Goal: Use online tool/utility: Utilize a website feature to perform a specific function

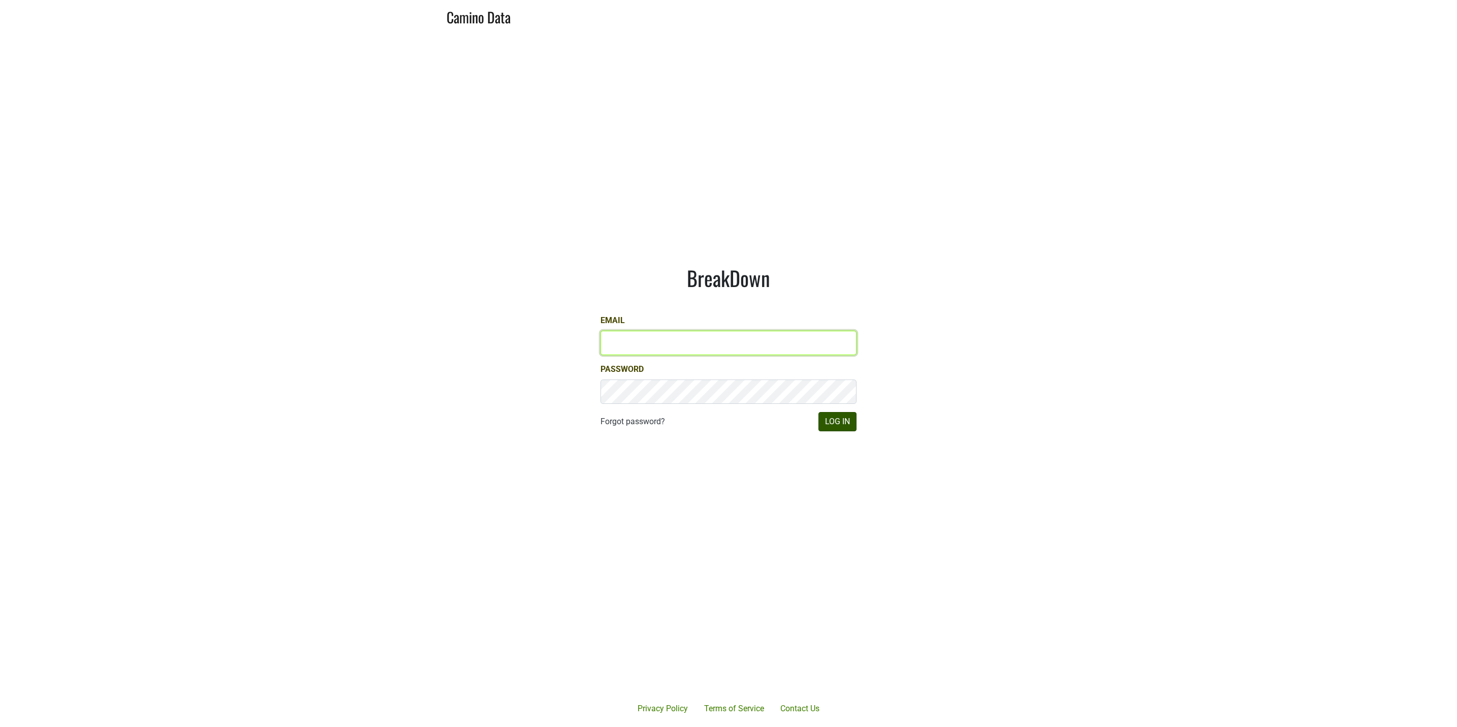
type input "JRANCE@REALMCELLARS.COM"
click at [837, 423] on button "Log In" at bounding box center [838, 421] width 38 height 19
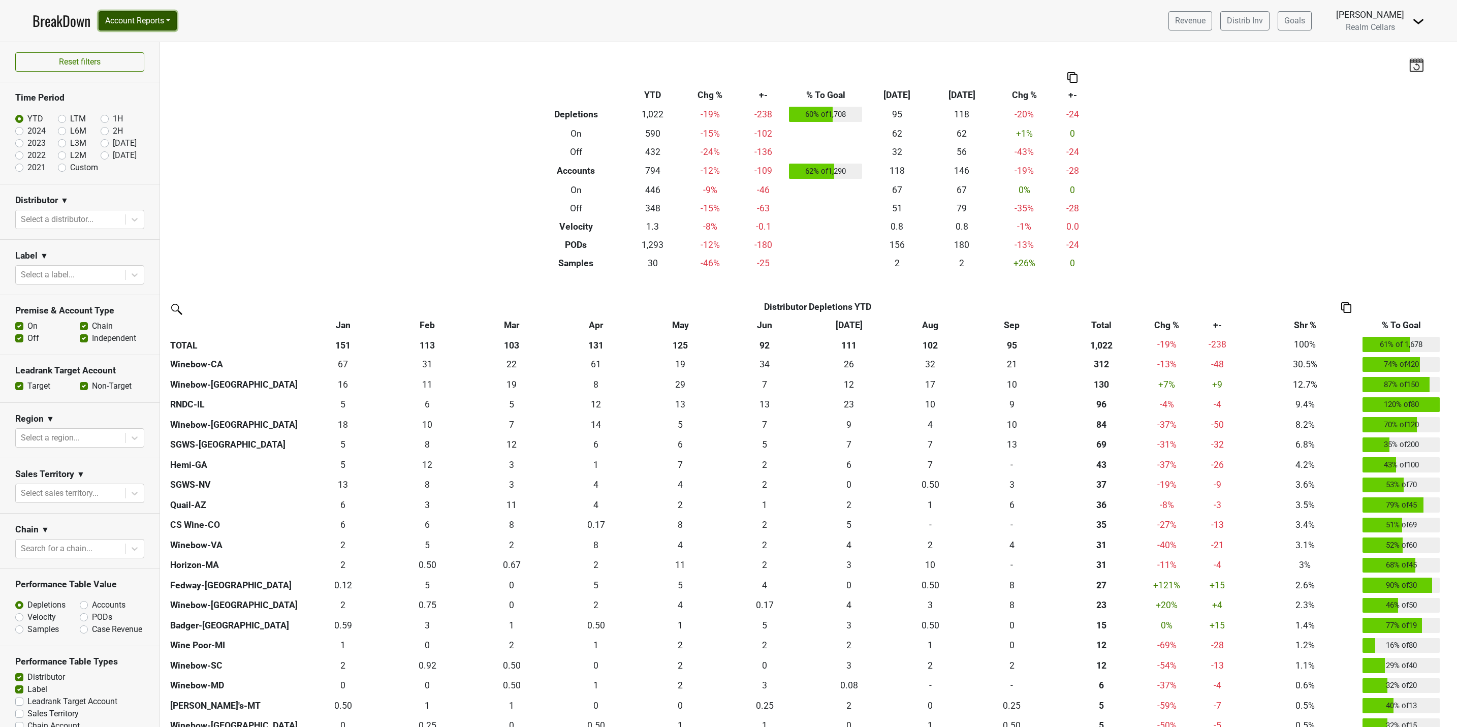
click at [137, 26] on button "Account Reports" at bounding box center [138, 20] width 78 height 19
click at [141, 46] on link "SuperRanker" at bounding box center [144, 44] width 90 height 16
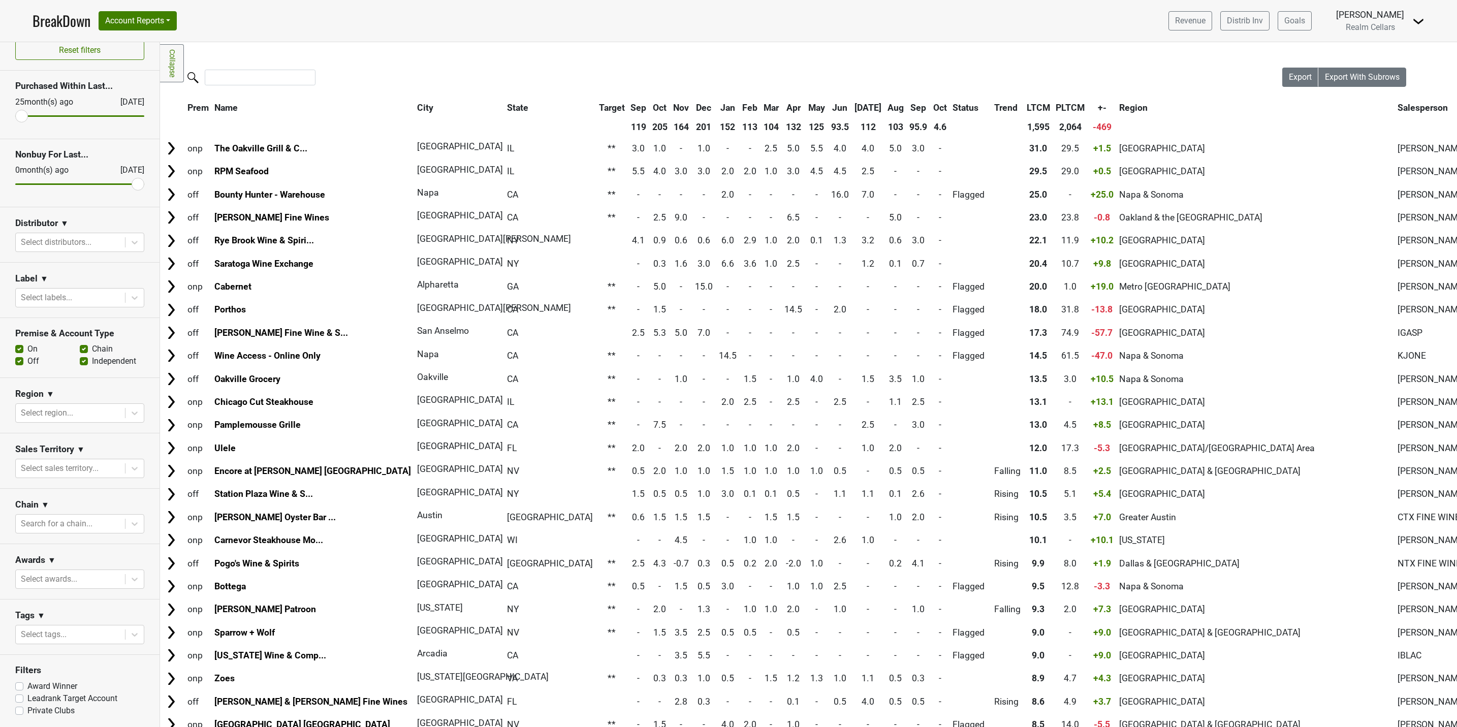
scroll to position [15, 0]
click at [107, 523] on div at bounding box center [70, 524] width 99 height 14
type input "total"
click at [69, 548] on div "Total Wine & More" at bounding box center [73, 549] width 117 height 20
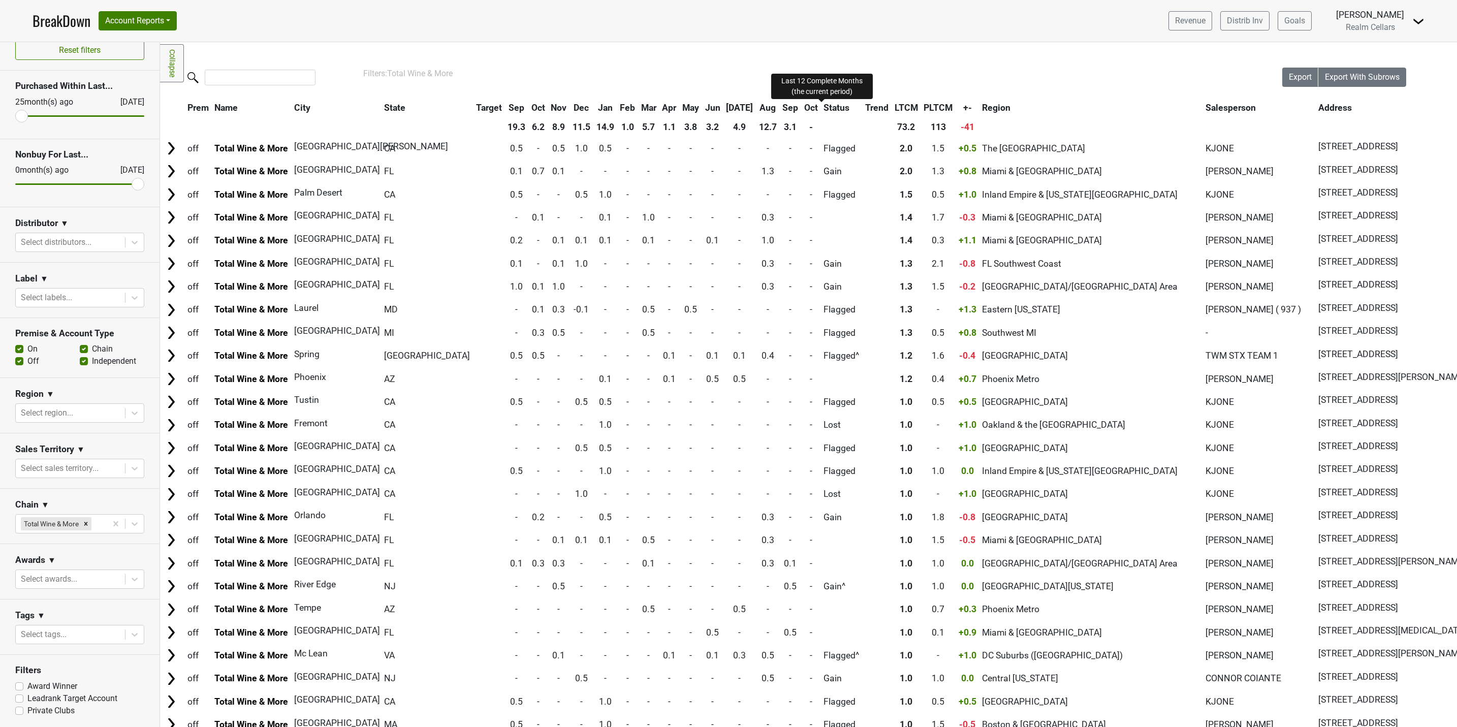
click at [895, 110] on span "LTCM" at bounding box center [906, 108] width 23 height 10
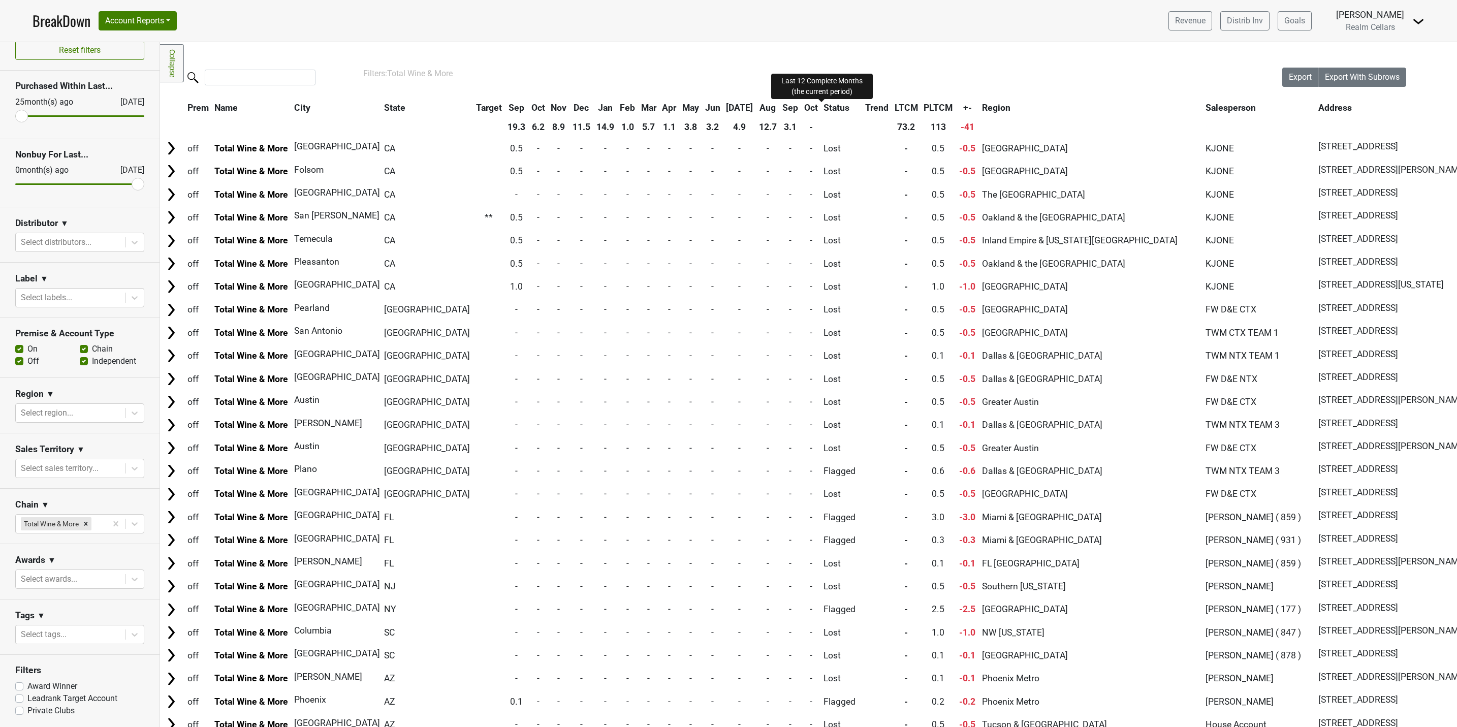
click at [895, 110] on span "LTCM" at bounding box center [906, 108] width 23 height 10
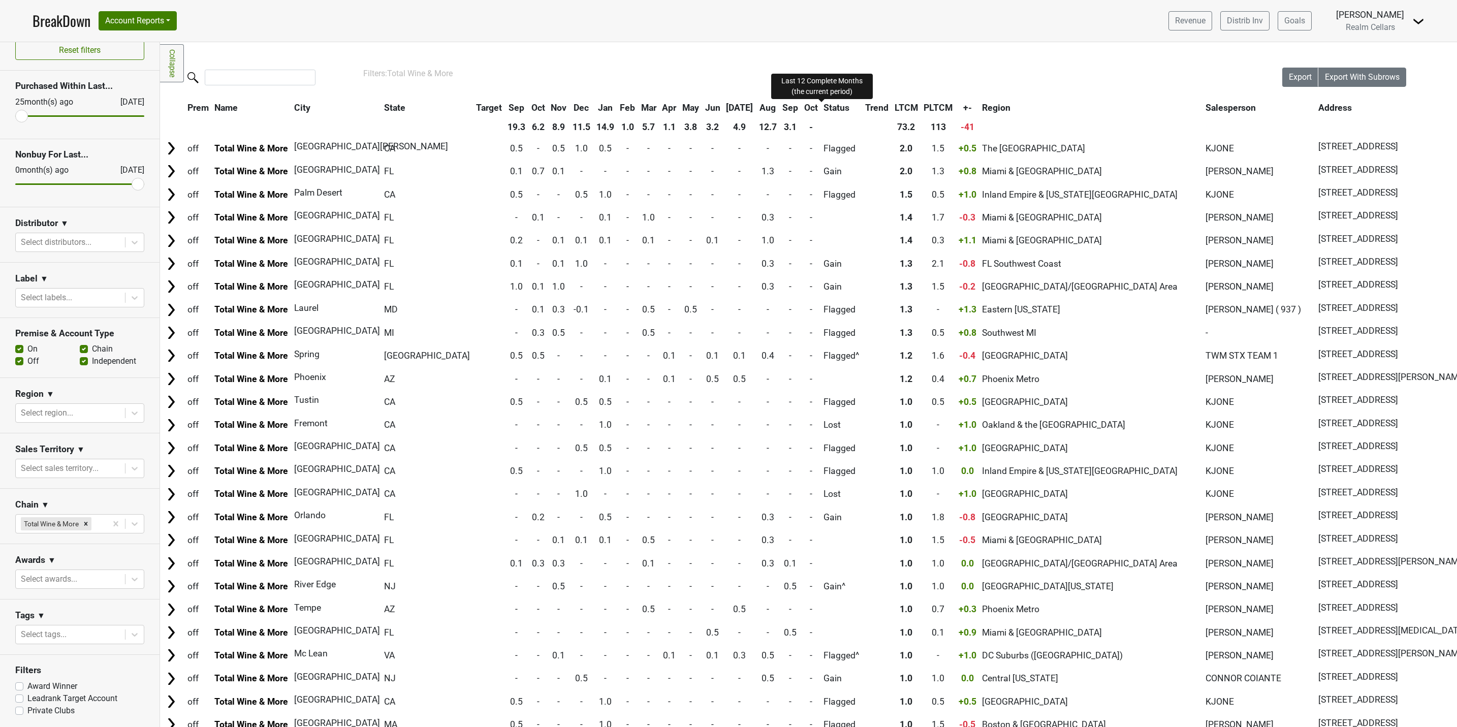
click at [895, 110] on span "LTCM" at bounding box center [906, 108] width 23 height 10
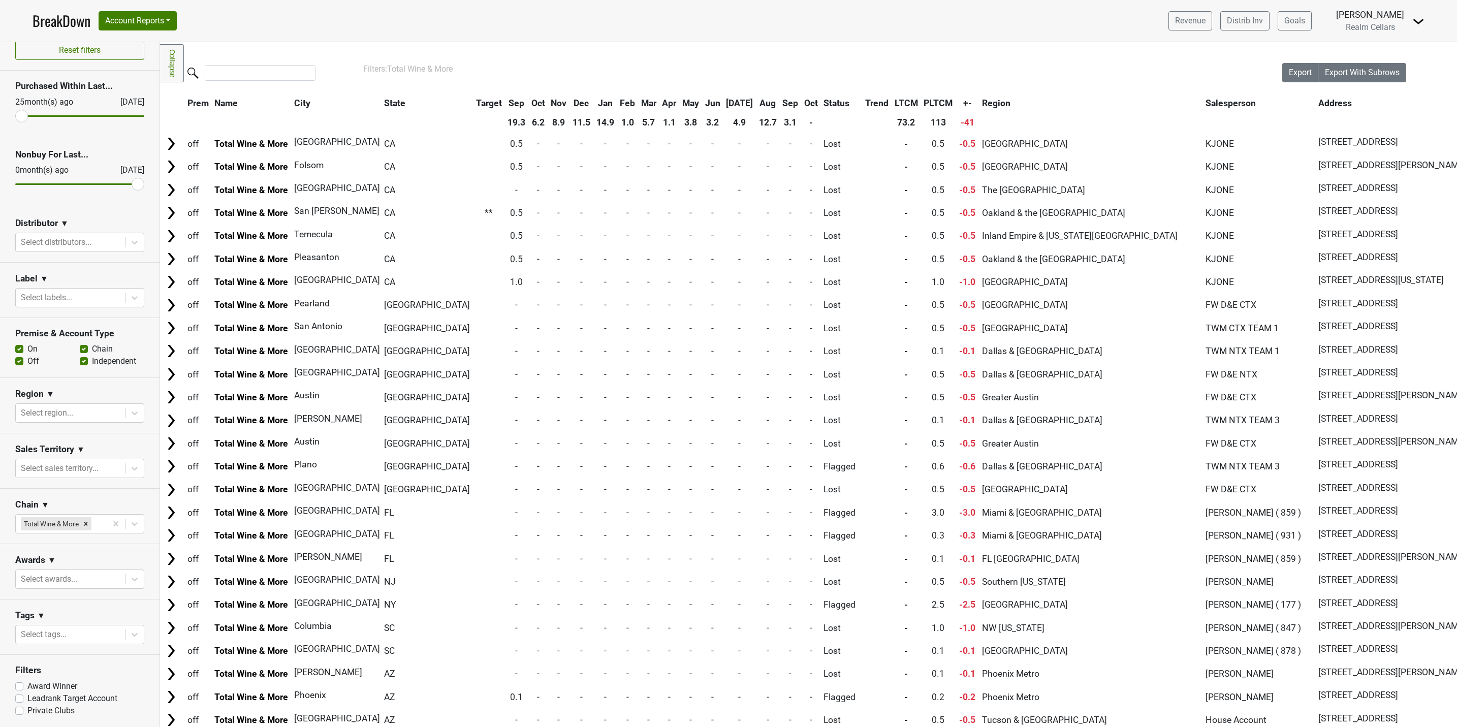
scroll to position [0, 0]
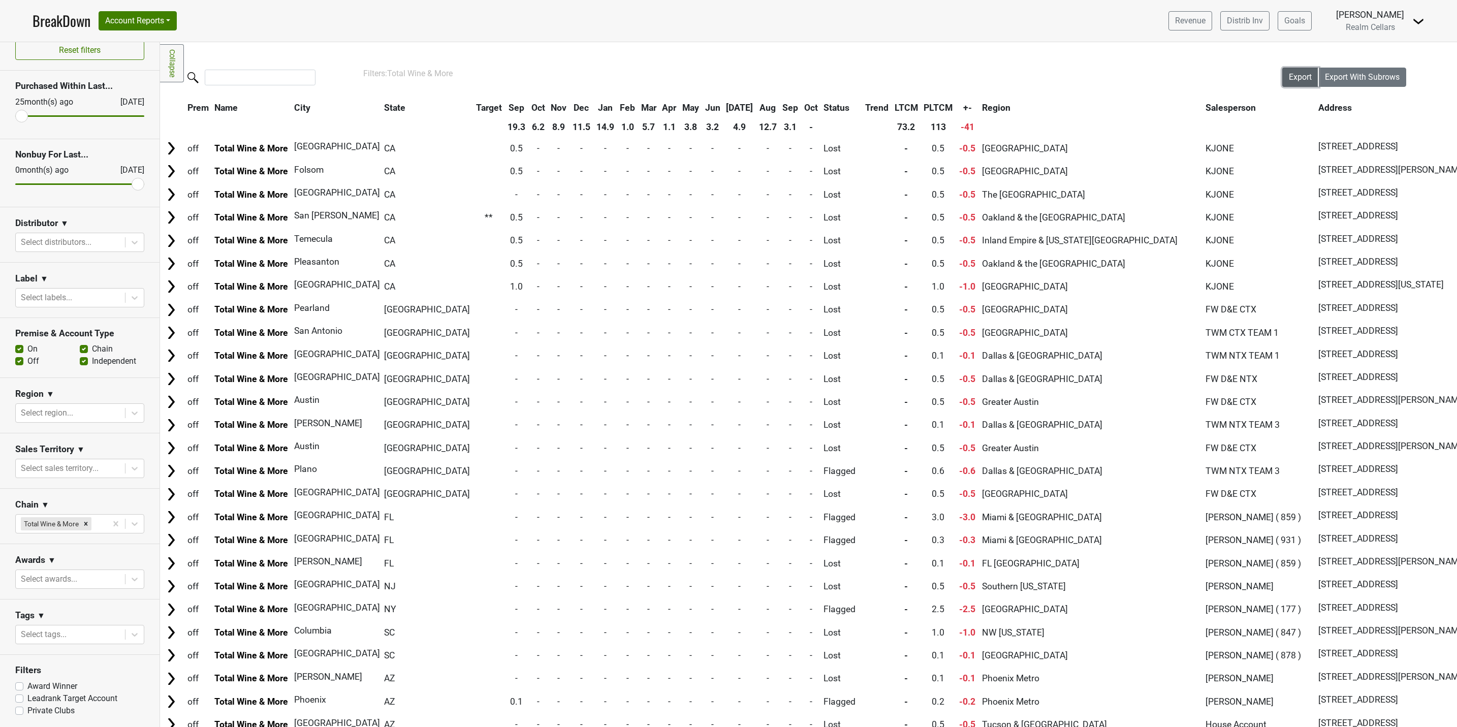
click at [1289, 78] on span "Export" at bounding box center [1300, 77] width 23 height 10
click at [997, 64] on div "Filters Collapse Loading, please wait... Please wait, your file is being downlo…" at bounding box center [808, 384] width 1297 height 685
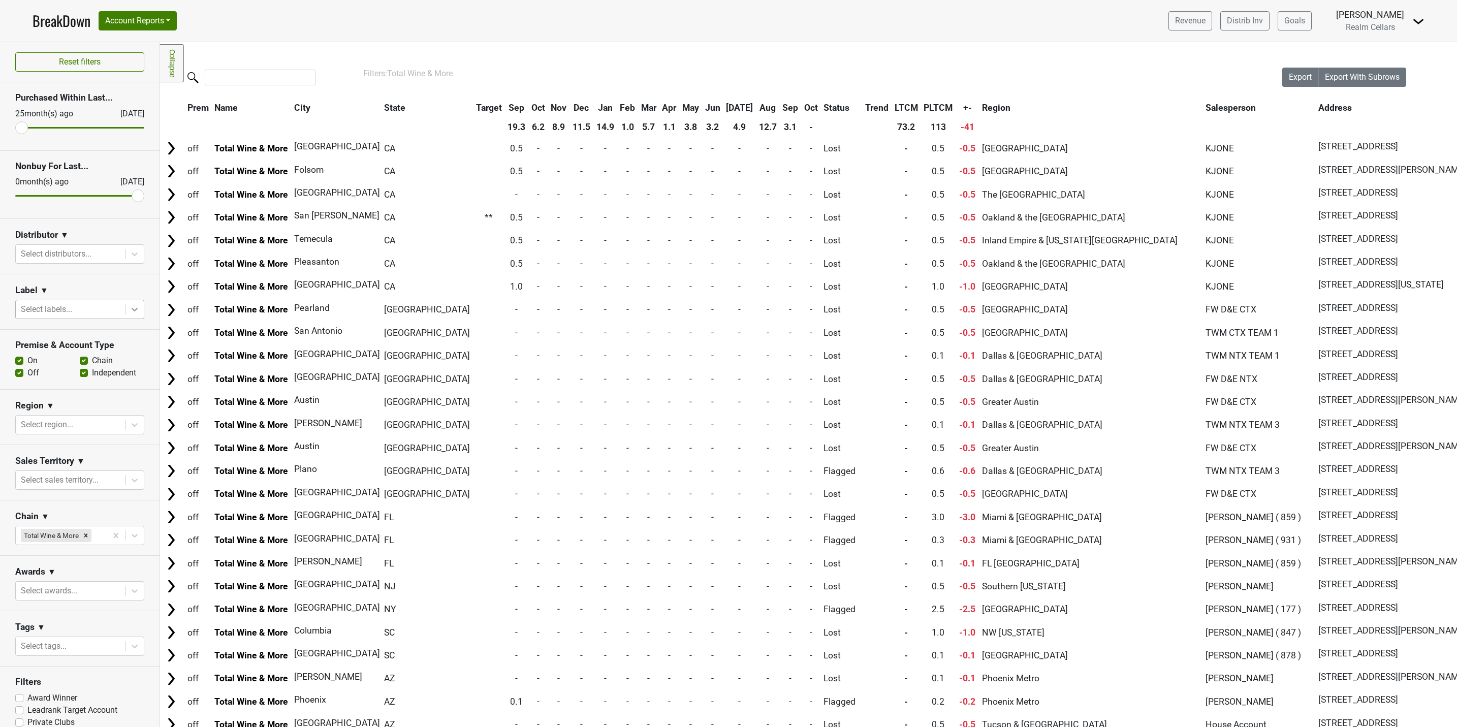
click at [130, 315] on icon at bounding box center [135, 309] width 10 height 10
click at [54, 399] on div "The Bard" at bounding box center [73, 409] width 117 height 20
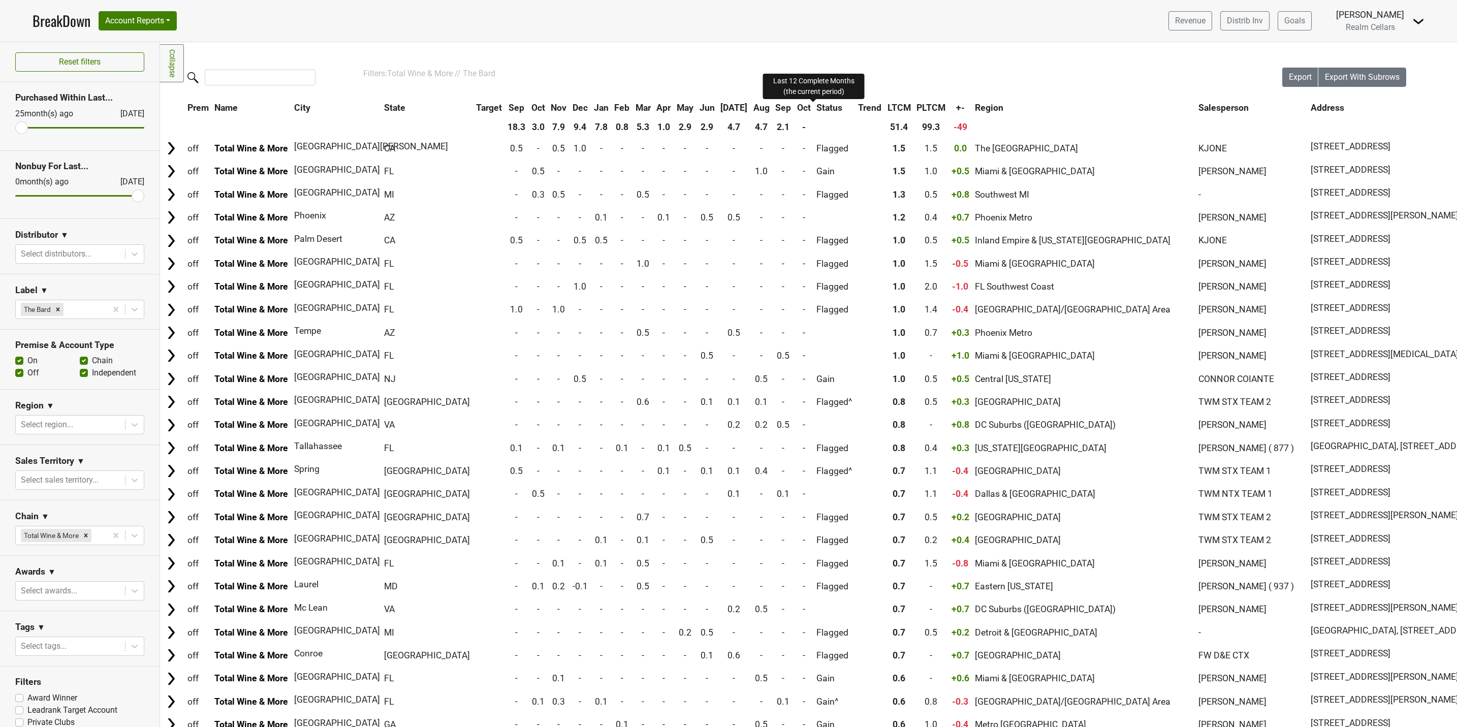
click at [888, 109] on span "LTCM" at bounding box center [899, 108] width 23 height 10
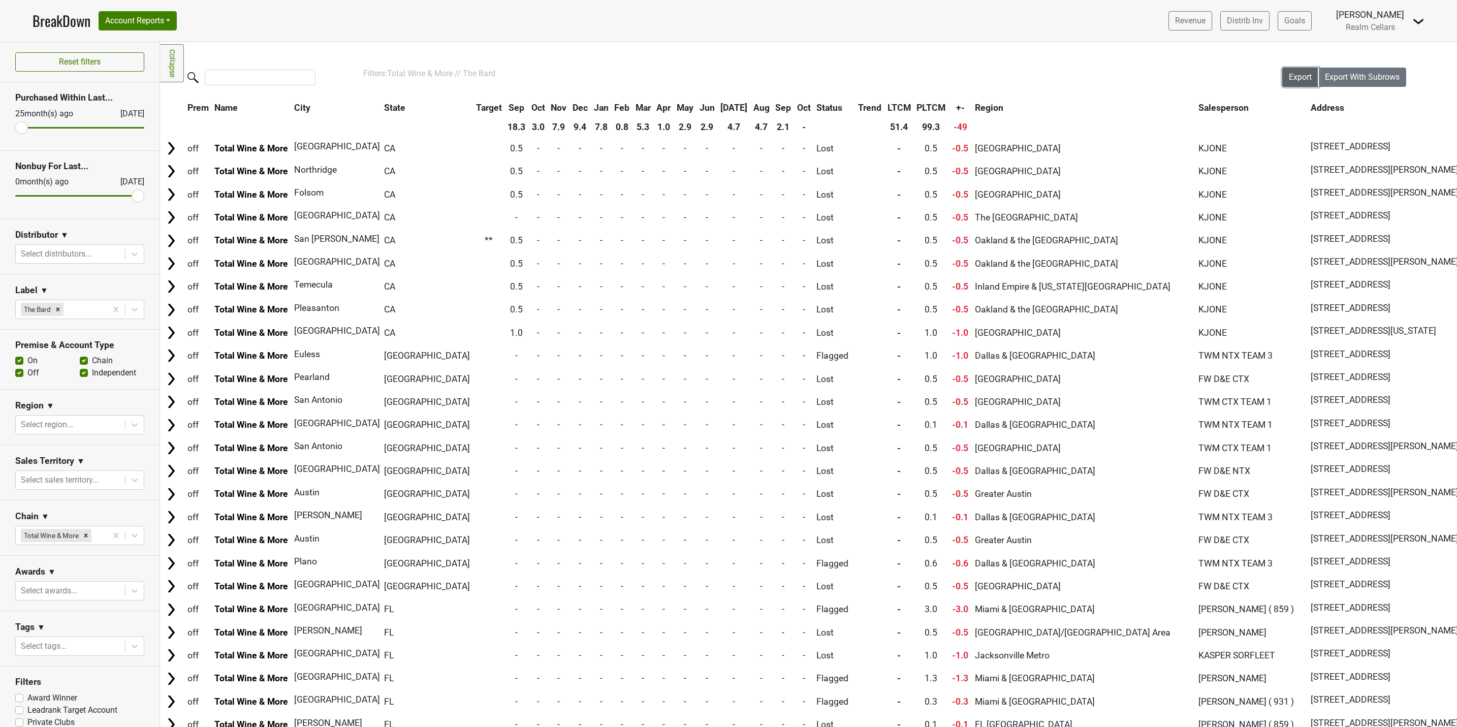
click at [1289, 78] on span "Export" at bounding box center [1300, 77] width 23 height 10
click at [1014, 21] on nav "BreakDown Account Reports SuperRanker Map Award Progress Chain Compliance CRM N…" at bounding box center [728, 21] width 1408 height 42
click at [84, 539] on icon "Remove Total Wine & More" at bounding box center [85, 535] width 7 height 7
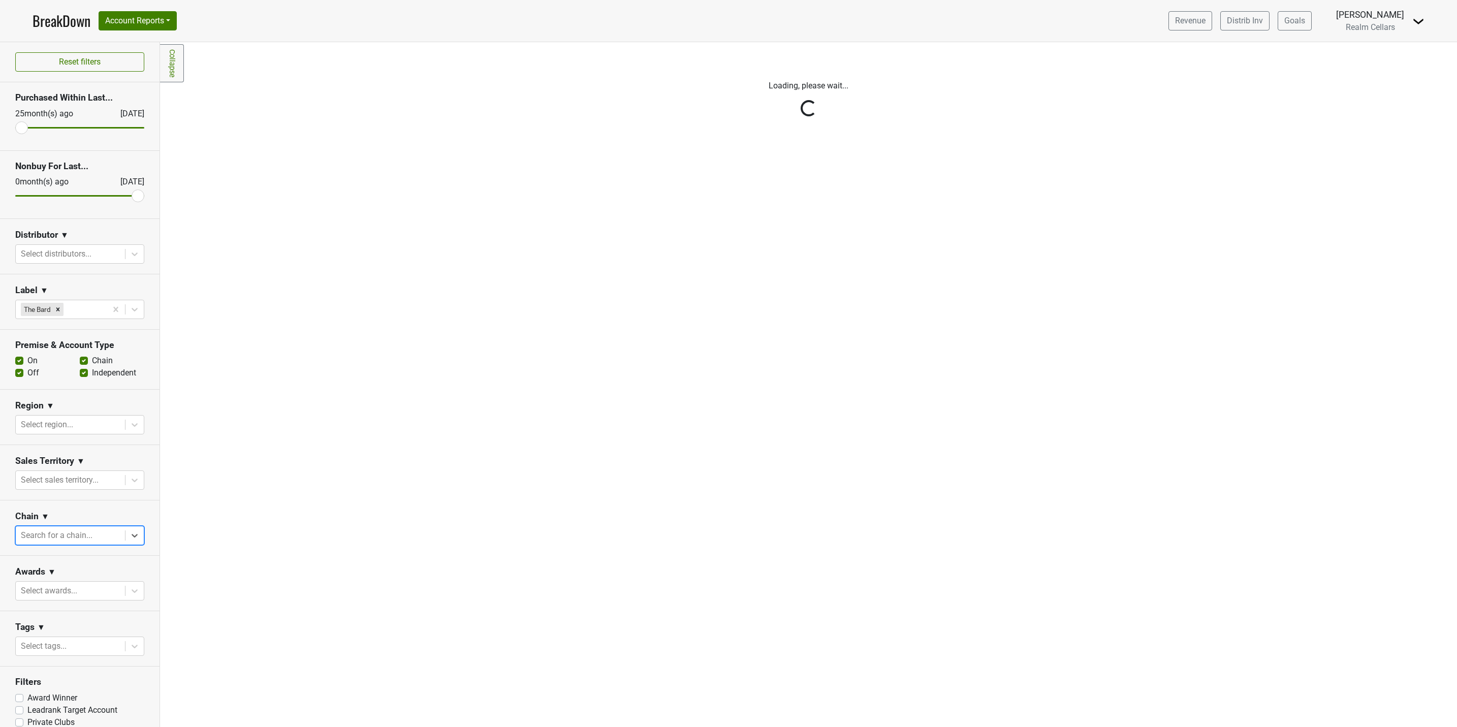
click at [71, 540] on div at bounding box center [70, 535] width 99 height 14
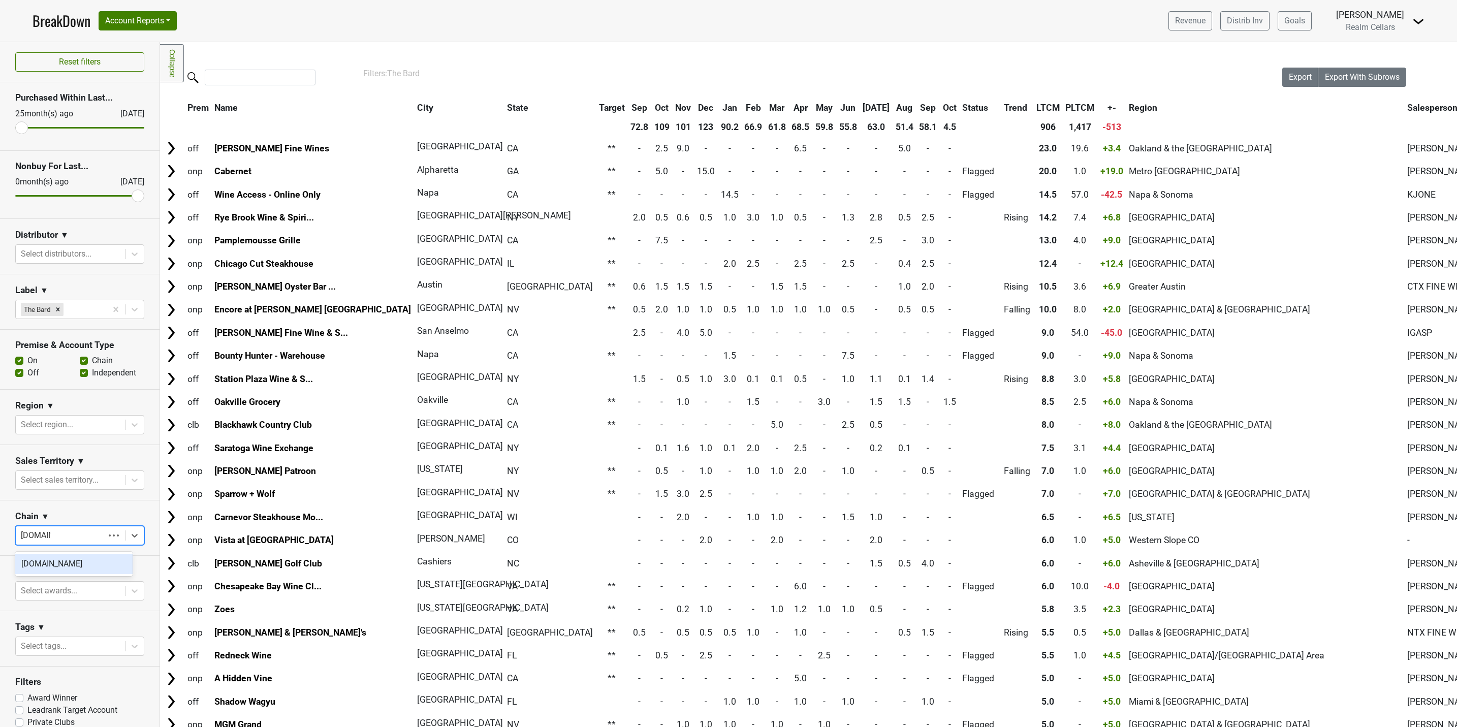
type input "wine.com"
